Goal: Complete application form

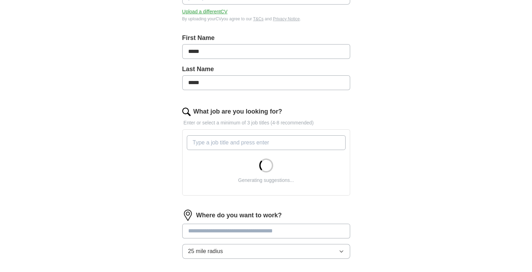
scroll to position [131, 0]
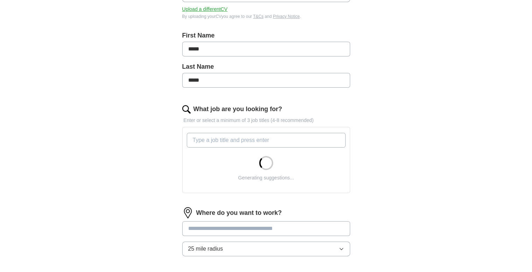
click at [205, 138] on input "What job are you looking for?" at bounding box center [266, 140] width 159 height 15
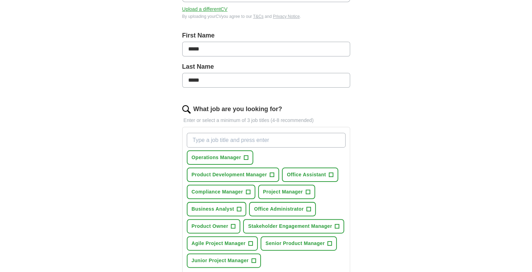
type input "A"
click at [272, 173] on span "+" at bounding box center [272, 175] width 4 height 6
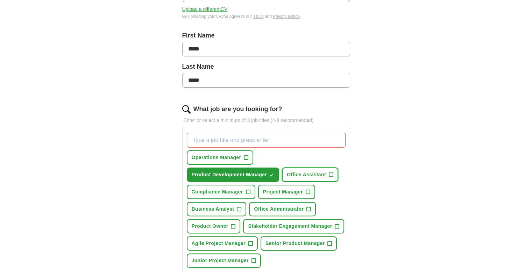
click at [329, 173] on span "+" at bounding box center [331, 175] width 4 height 6
click at [308, 191] on span "+" at bounding box center [308, 192] width 4 height 6
click at [235, 223] on span "+" at bounding box center [233, 226] width 4 height 6
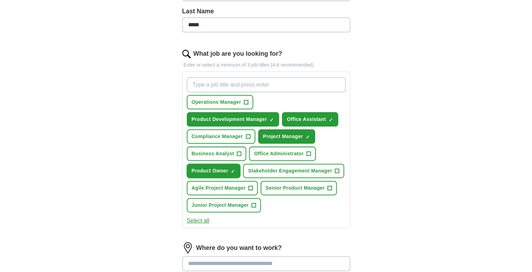
scroll to position [190, 0]
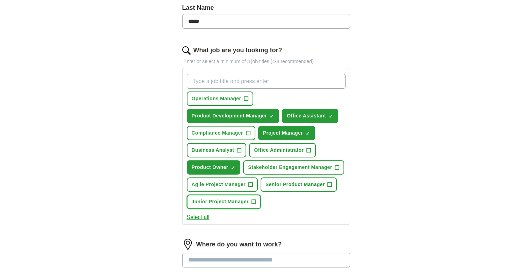
click at [253, 200] on span "+" at bounding box center [254, 202] width 4 height 6
click at [193, 215] on button "Select all" at bounding box center [198, 217] width 23 height 8
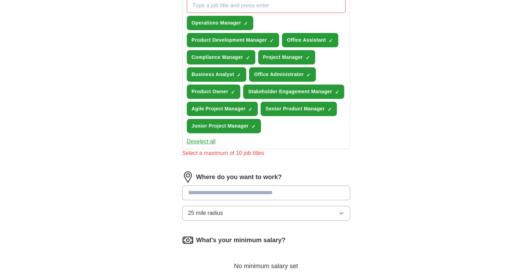
scroll to position [269, 0]
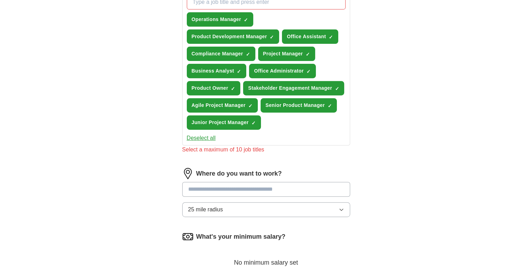
click at [275, 183] on input at bounding box center [266, 189] width 168 height 15
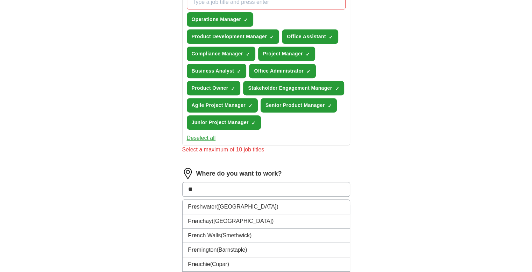
type input "*"
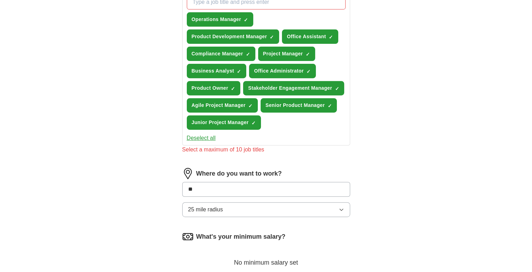
type input "*"
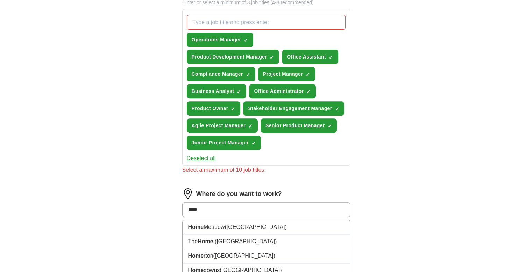
scroll to position [244, 0]
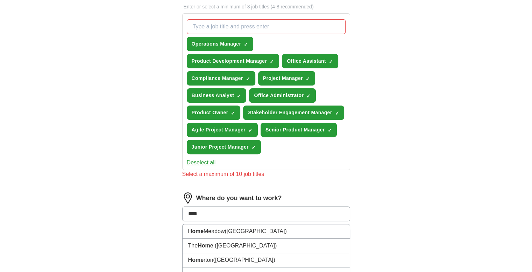
drag, startPoint x: 208, startPoint y: 209, endPoint x: 165, endPoint y: 200, distance: 43.7
click at [165, 200] on div "Let ApplyIQ do the hard work of searching and applying for jobs. Just tell us w…" at bounding box center [266, 90] width 224 height 549
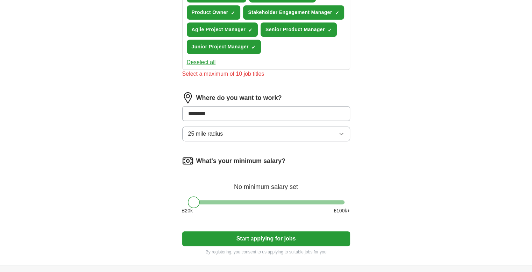
scroll to position [345, 0]
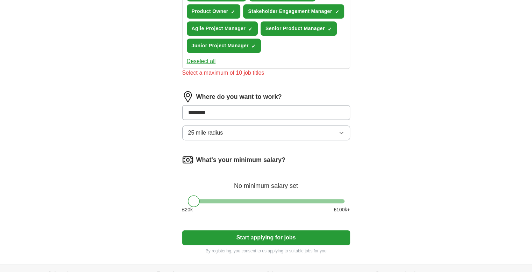
click at [344, 128] on div "Where do you want to work? ******** 25 mile radius" at bounding box center [266, 118] width 168 height 55
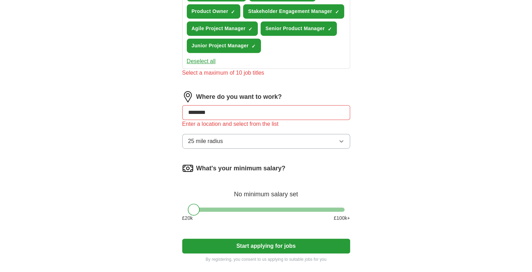
click at [288, 109] on input "********" at bounding box center [266, 112] width 168 height 15
drag, startPoint x: 288, startPoint y: 109, endPoint x: 147, endPoint y: 115, distance: 141.6
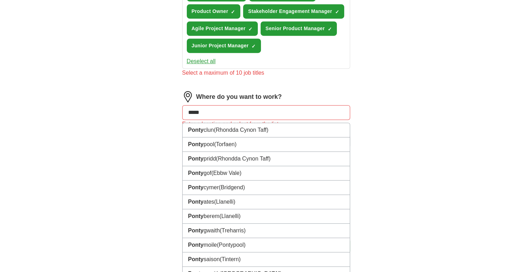
type input "******"
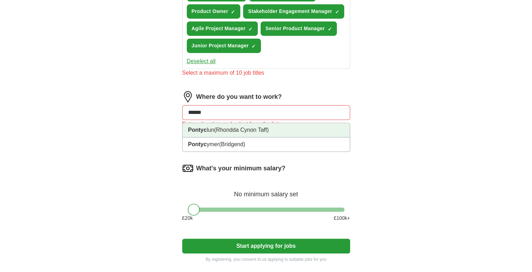
click at [200, 127] on strong "Pontyc" at bounding box center [197, 130] width 19 height 6
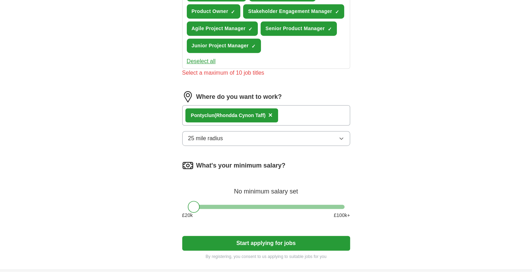
click at [342, 136] on icon "button" at bounding box center [342, 138] width 6 height 6
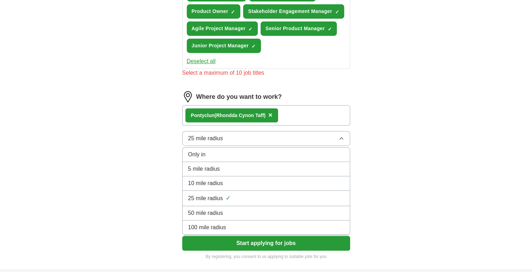
click at [303, 209] on div "50 mile radius" at bounding box center [266, 213] width 156 height 8
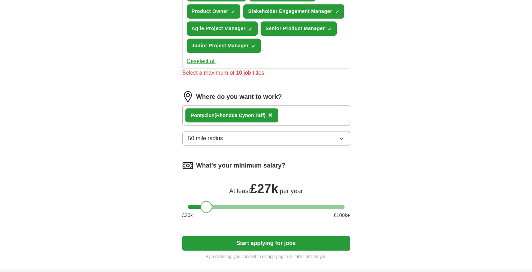
drag, startPoint x: 198, startPoint y: 201, endPoint x: 210, endPoint y: 203, distance: 12.4
click at [210, 203] on div at bounding box center [207, 207] width 12 height 12
drag, startPoint x: 205, startPoint y: 206, endPoint x: 191, endPoint y: 204, distance: 14.8
click at [191, 204] on div at bounding box center [194, 207] width 12 height 12
click at [287, 240] on button "Start applying for jobs" at bounding box center [266, 243] width 168 height 15
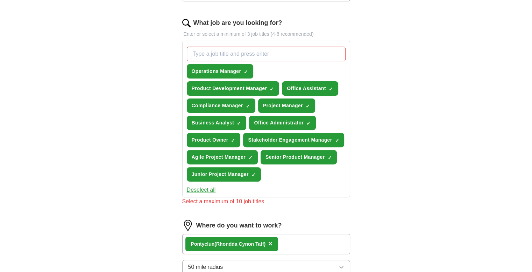
scroll to position [216, 0]
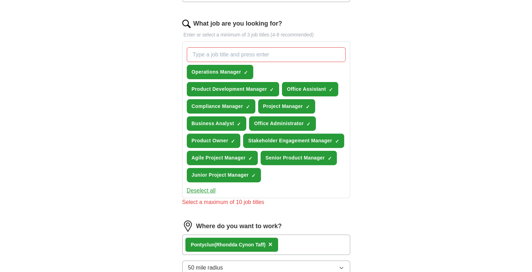
click at [221, 57] on input "What job are you looking for?" at bounding box center [266, 54] width 159 height 15
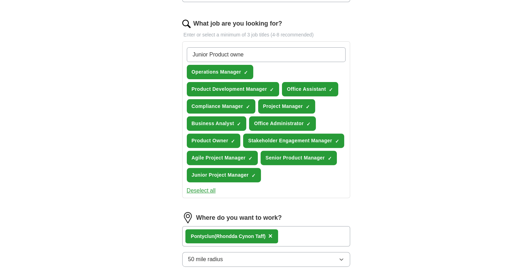
type input "Junior Product owner"
type input "Project Coordinator"
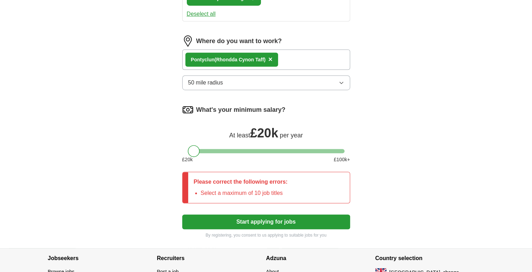
scroll to position [461, 0]
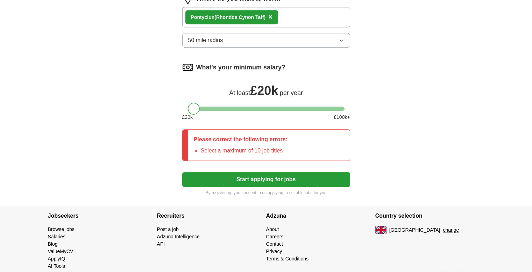
click at [296, 172] on button "Start applying for jobs" at bounding box center [266, 179] width 168 height 15
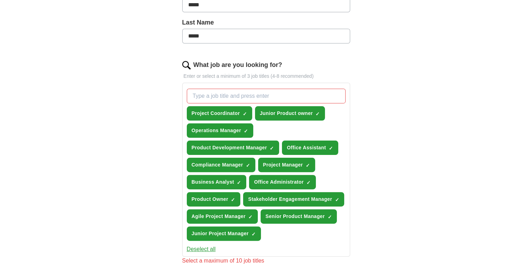
scroll to position [175, 0]
click at [0, 0] on span "×" at bounding box center [0, 0] width 0 height 0
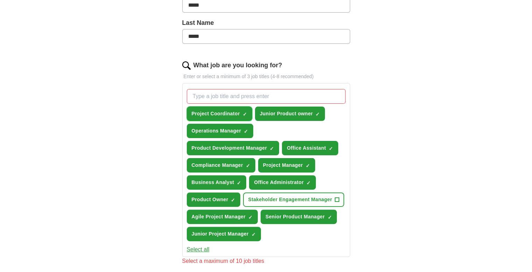
click at [0, 0] on span "×" at bounding box center [0, 0] width 0 height 0
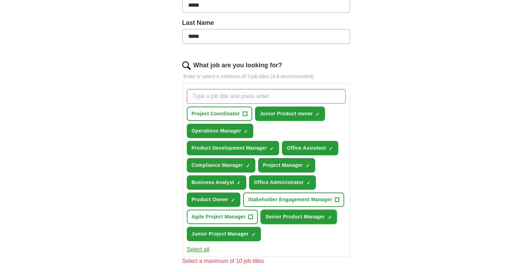
click at [0, 0] on span "×" at bounding box center [0, 0] width 0 height 0
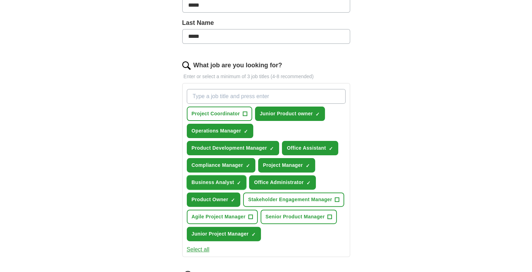
click at [0, 0] on span "×" at bounding box center [0, 0] width 0 height 0
drag, startPoint x: 387, startPoint y: 196, endPoint x: 387, endPoint y: 202, distance: 5.6
click at [387, 202] on div "ApplyIQ Let ApplyIQ do the hard work of searching and applying for jobs. Just t…" at bounding box center [266, 164] width 448 height 635
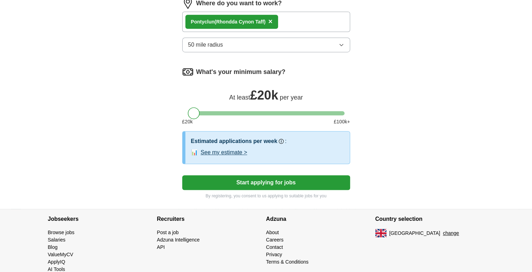
scroll to position [459, 0]
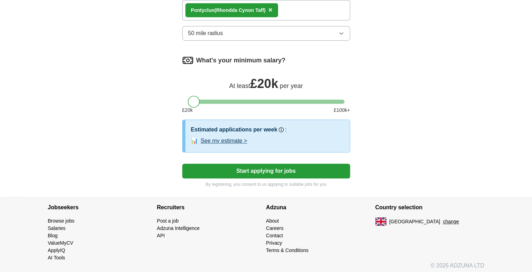
click at [256, 174] on button "Start applying for jobs" at bounding box center [266, 170] width 168 height 15
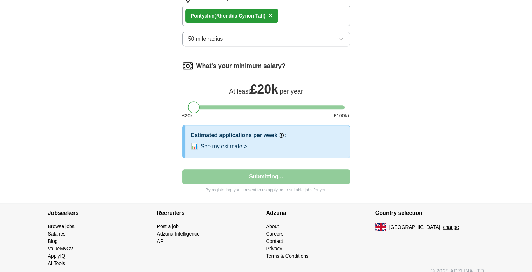
select select "**"
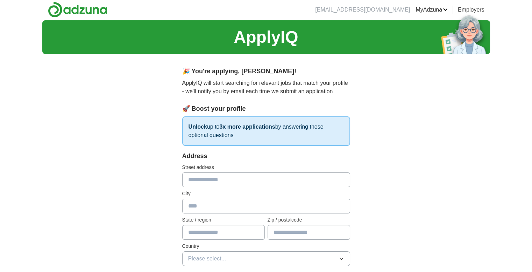
scroll to position [0, 0]
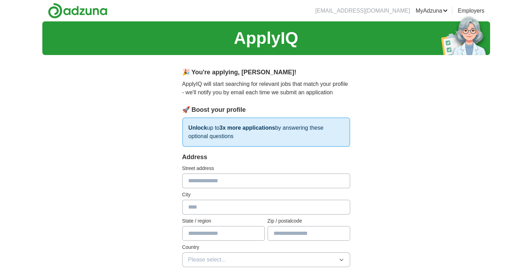
click at [208, 176] on input "text" at bounding box center [266, 180] width 168 height 15
type input "**********"
type input "*********"
type input "**********"
type input "********"
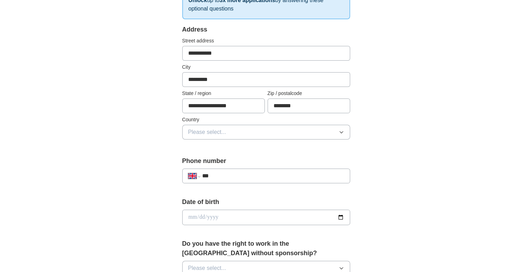
scroll to position [127, 0]
click at [338, 134] on button "Please select..." at bounding box center [266, 132] width 168 height 15
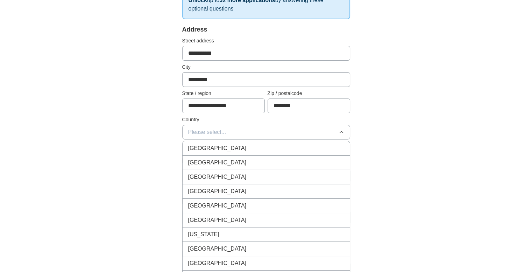
click at [325, 146] on div "[GEOGRAPHIC_DATA]" at bounding box center [266, 148] width 156 height 8
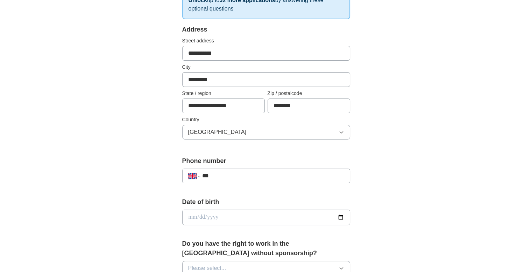
click at [266, 175] on input "***" at bounding box center [273, 176] width 142 height 8
type input "**********"
click at [238, 218] on input "date" at bounding box center [266, 216] width 168 height 15
type input "**********"
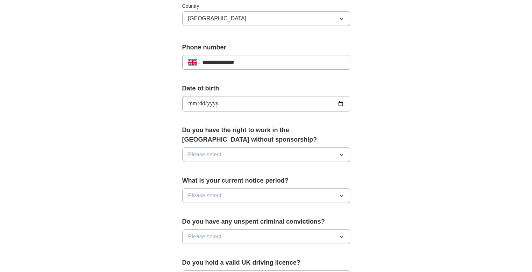
scroll to position [242, 0]
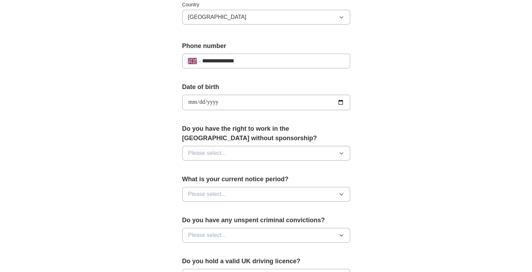
click at [333, 155] on button "Please select..." at bounding box center [266, 153] width 168 height 15
click at [315, 167] on div "Yes" at bounding box center [266, 169] width 156 height 8
click at [334, 190] on button "Please select..." at bounding box center [266, 194] width 168 height 15
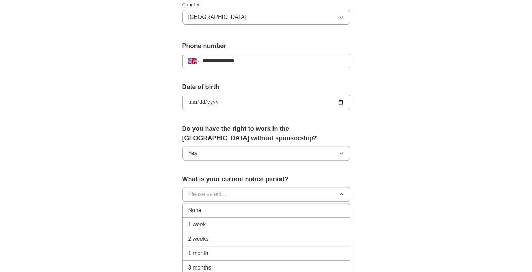
click at [311, 210] on div "None" at bounding box center [266, 210] width 156 height 8
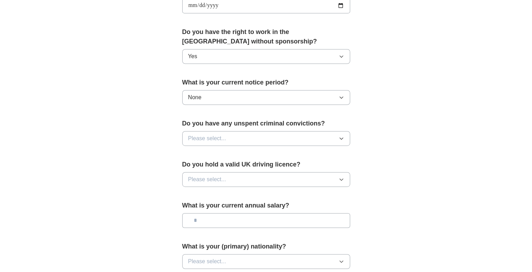
scroll to position [340, 0]
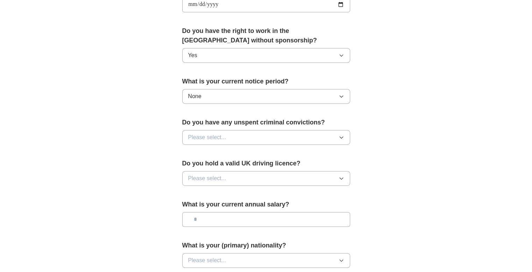
click at [337, 136] on button "Please select..." at bounding box center [266, 137] width 168 height 15
click at [323, 165] on div "No" at bounding box center [266, 167] width 156 height 8
click at [335, 179] on button "Please select..." at bounding box center [266, 178] width 168 height 15
click at [325, 194] on div "Yes" at bounding box center [266, 194] width 156 height 8
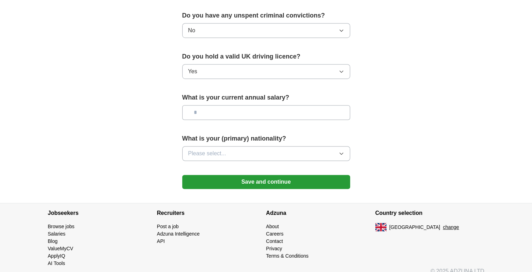
scroll to position [448, 0]
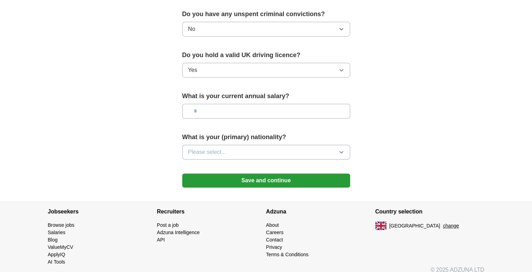
click at [280, 117] on div "What is your current annual salary?" at bounding box center [266, 107] width 168 height 33
click at [249, 109] on input "text" at bounding box center [266, 111] width 168 height 15
type input "*******"
click at [307, 150] on button "Please select..." at bounding box center [266, 152] width 168 height 15
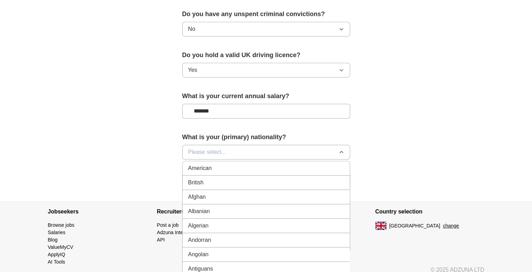
click at [244, 179] on div "British" at bounding box center [266, 182] width 156 height 8
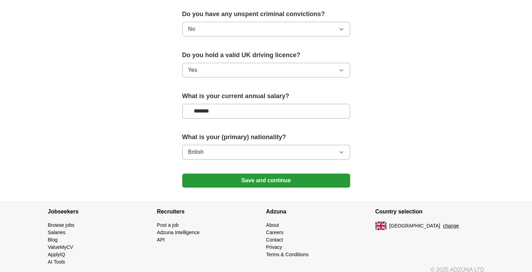
click at [302, 176] on button "Save and continue" at bounding box center [266, 180] width 168 height 14
